Goal: Download file/media

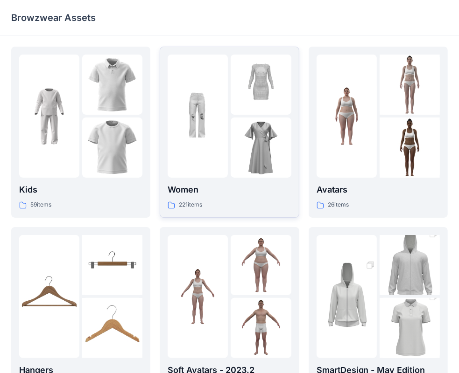
click at [223, 198] on div "Women 221 items" at bounding box center [228, 196] width 123 height 27
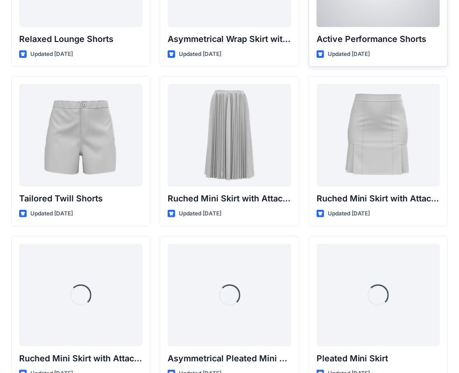
scroll to position [2542, 0]
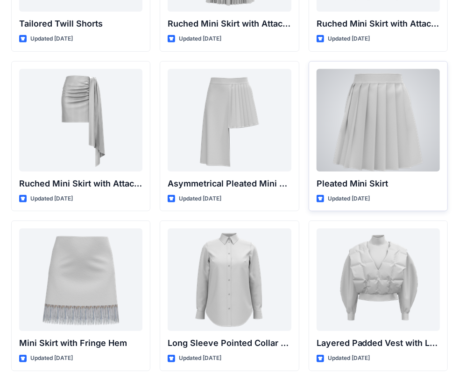
click at [388, 125] on div at bounding box center [377, 120] width 123 height 103
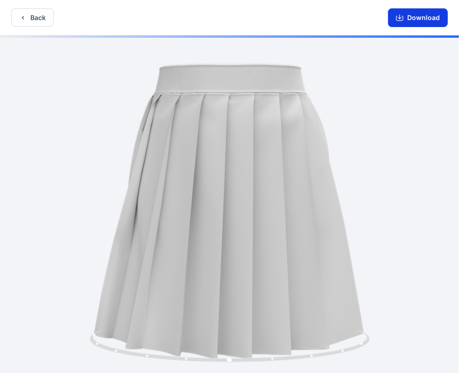
click at [417, 13] on button "Download" at bounding box center [418, 17] width 60 height 19
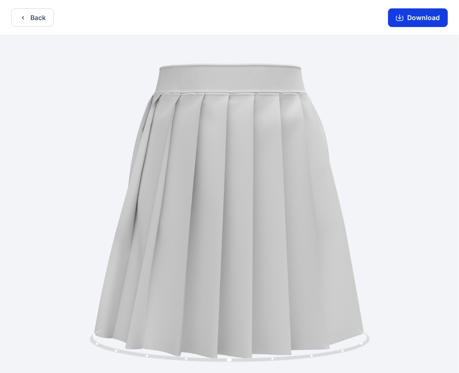
click at [401, 17] on icon "button" at bounding box center [399, 16] width 4 height 5
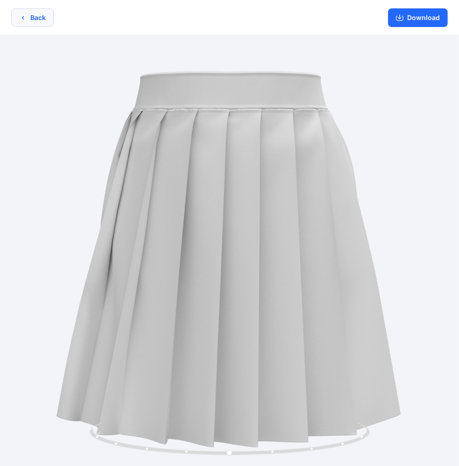
click at [36, 21] on button "Back" at bounding box center [32, 17] width 42 height 18
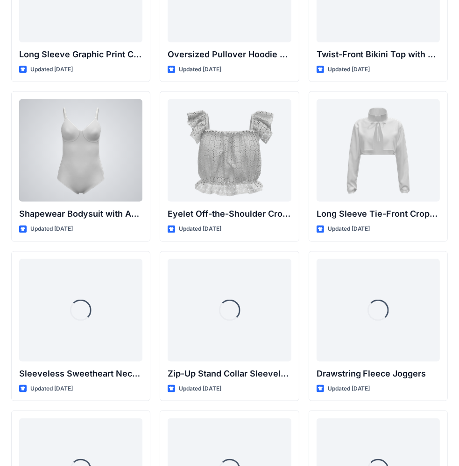
scroll to position [2994, 0]
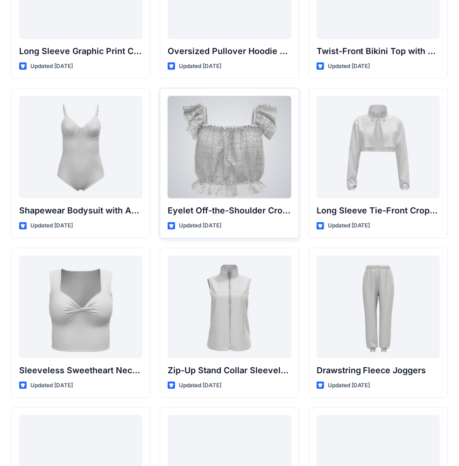
click at [269, 135] on div at bounding box center [228, 147] width 123 height 103
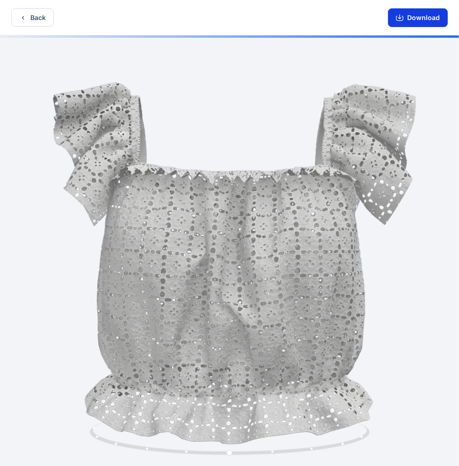
click at [399, 15] on icon "button" at bounding box center [399, 17] width 7 height 7
click at [425, 22] on button "Download" at bounding box center [418, 17] width 60 height 19
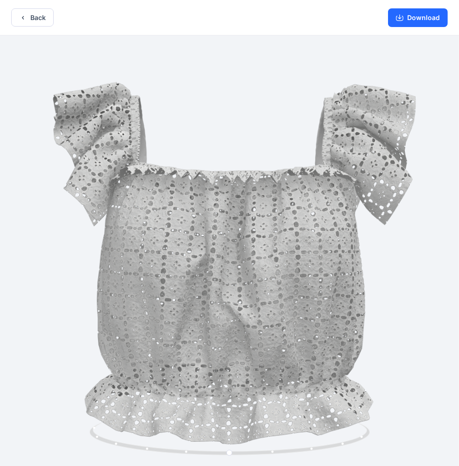
click at [419, 137] on div at bounding box center [229, 251] width 459 height 433
click at [399, 234] on div at bounding box center [229, 251] width 459 height 433
click at [46, 14] on button "Back" at bounding box center [32, 17] width 42 height 18
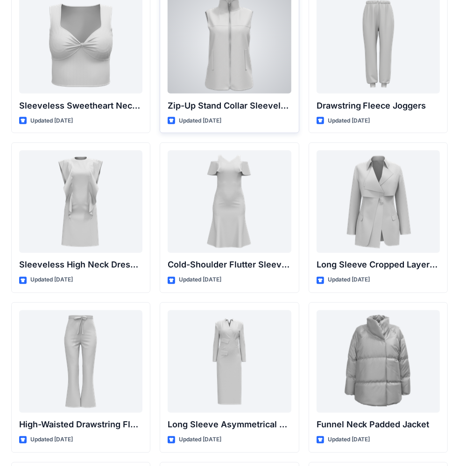
scroll to position [3274, 0]
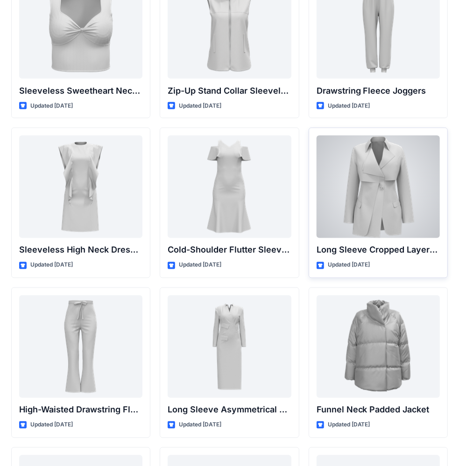
click at [399, 177] on div at bounding box center [377, 187] width 123 height 103
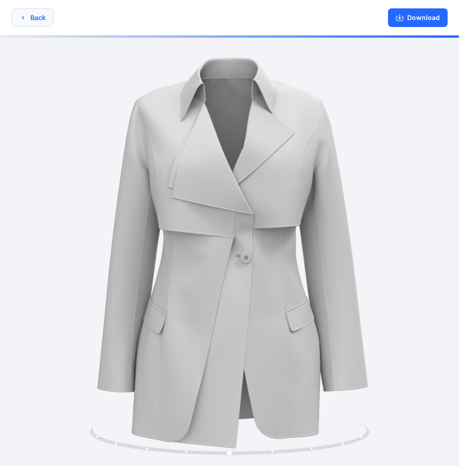
click at [32, 20] on button "Back" at bounding box center [32, 17] width 42 height 18
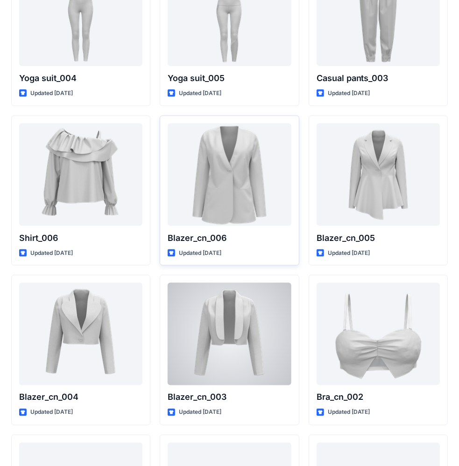
scroll to position [5254, 0]
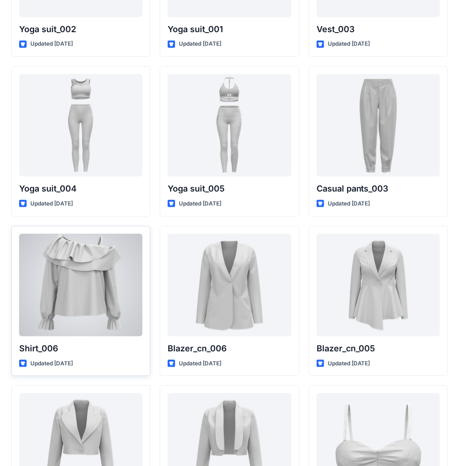
click at [74, 275] on div at bounding box center [80, 285] width 123 height 103
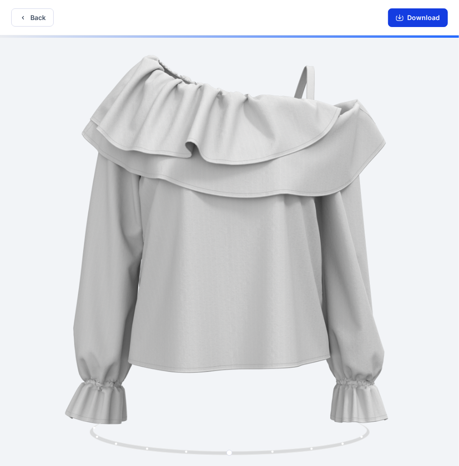
click at [405, 20] on button "Download" at bounding box center [418, 17] width 60 height 19
click at [340, 291] on div at bounding box center [229, 251] width 459 height 433
click at [407, 17] on button "Download" at bounding box center [418, 17] width 60 height 19
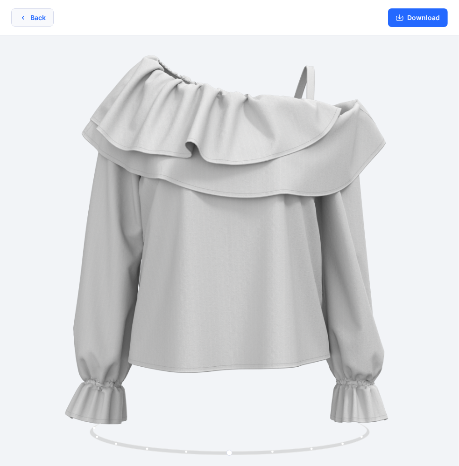
click at [26, 17] on icon "button" at bounding box center [22, 17] width 7 height 7
